Goal: Find specific page/section

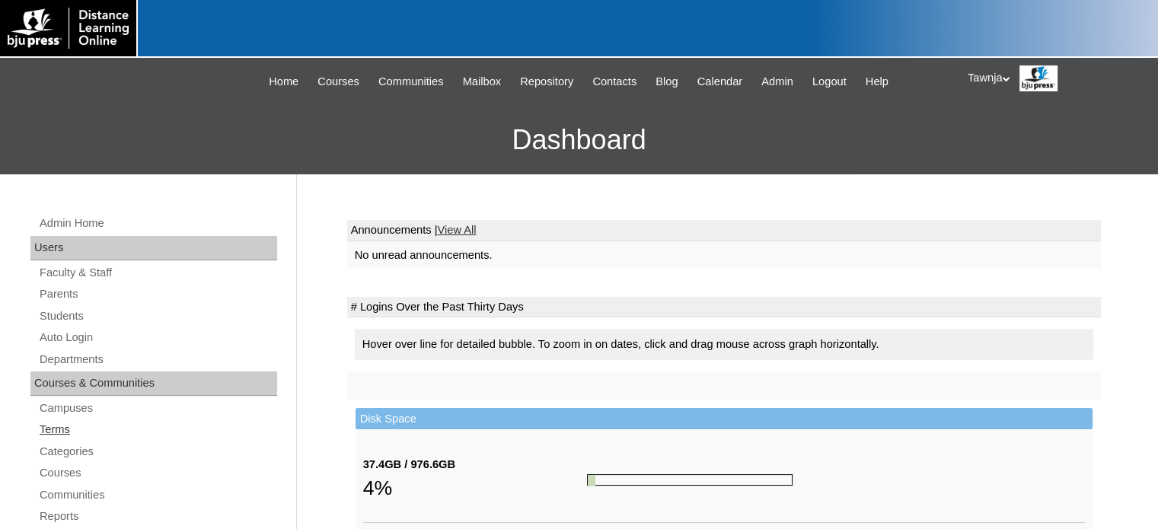
click at [74, 426] on link "Terms" at bounding box center [157, 429] width 239 height 19
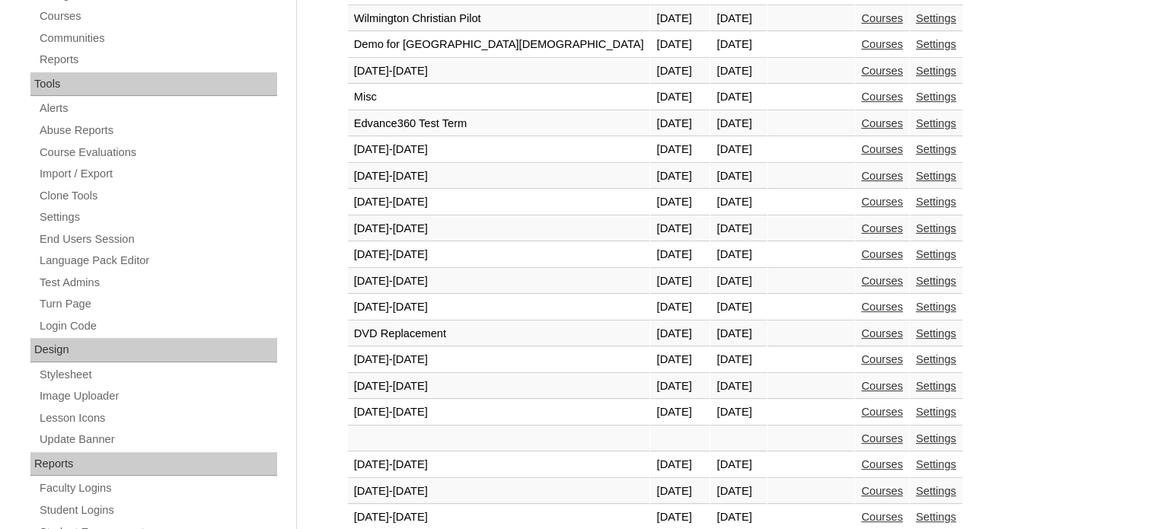
scroll to position [685, 0]
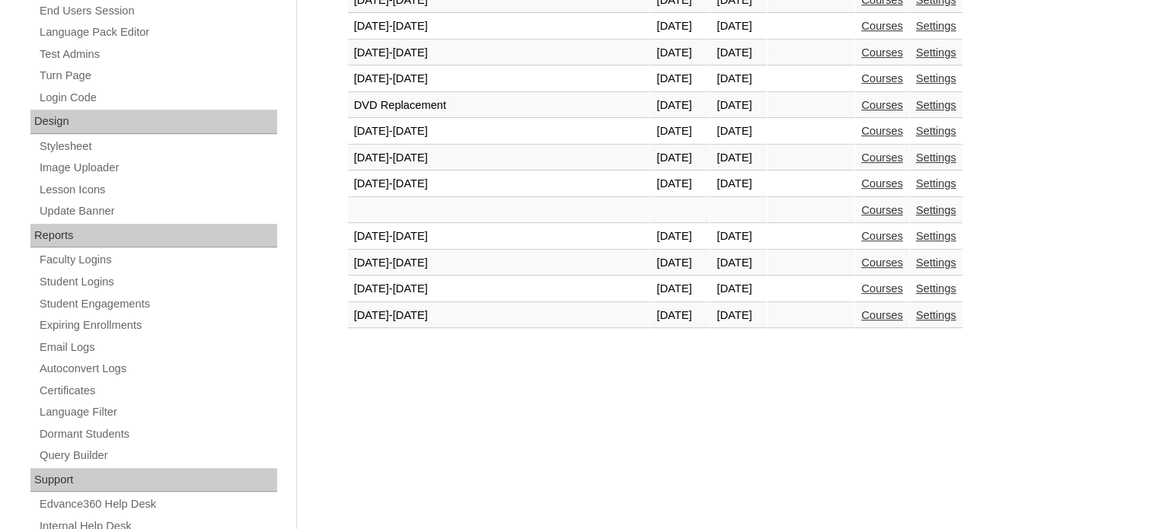
click at [861, 177] on link "Courses" at bounding box center [882, 183] width 42 height 12
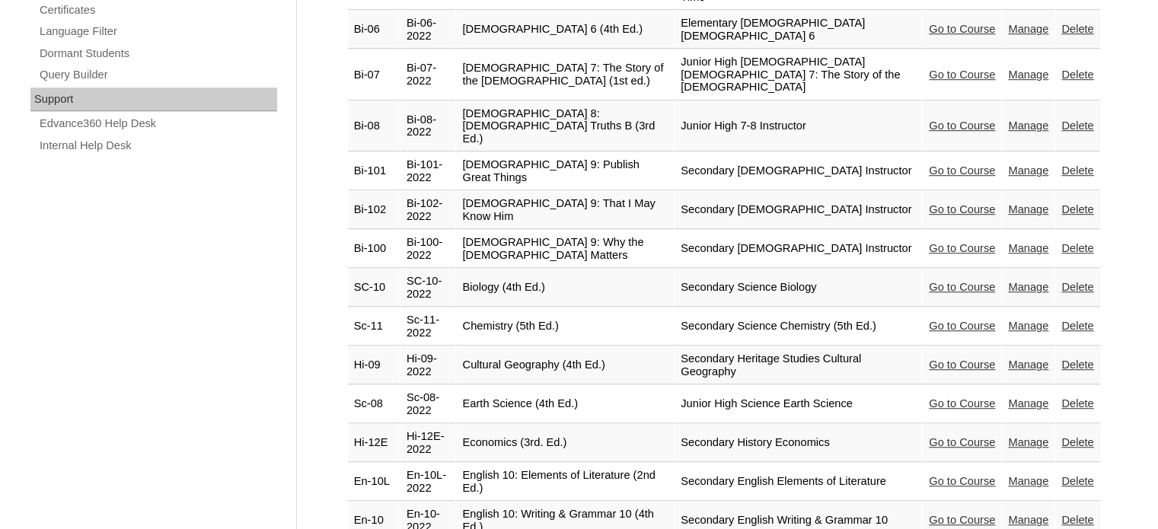
scroll to position [1142, 0]
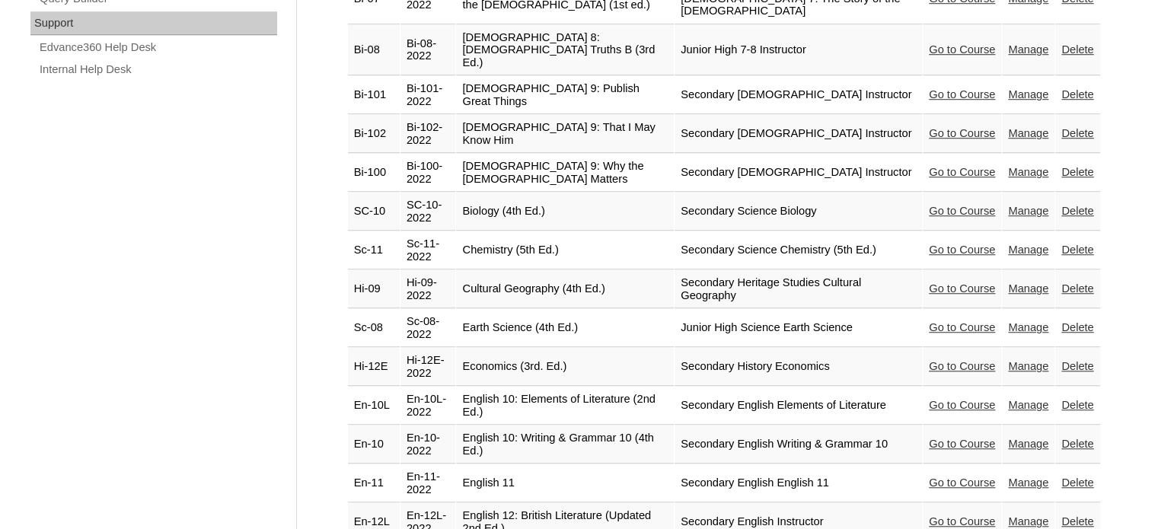
click at [959, 477] on link "Go to Course" at bounding box center [962, 483] width 66 height 12
